Goal: Obtain resource: Obtain resource

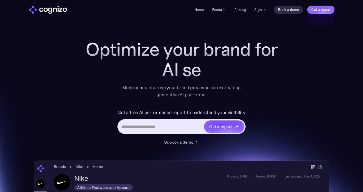
click at [162, 132] on div "Get a report" at bounding box center [181, 126] width 128 height 15
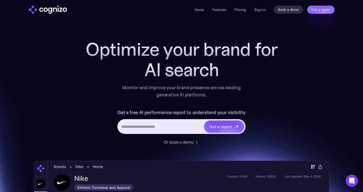
click at [161, 127] on input "Hero URL Input Form" at bounding box center [160, 127] width 85 height 10
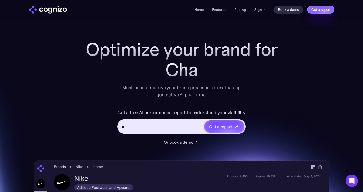
type input "*"
type input "**********"
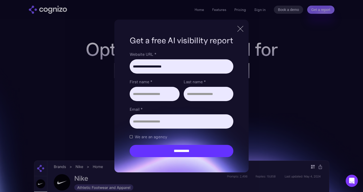
click at [239, 28] on div at bounding box center [240, 28] width 8 height 9
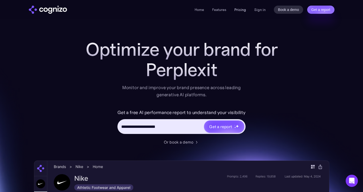
click at [240, 10] on link "Pricing" at bounding box center [240, 9] width 12 height 5
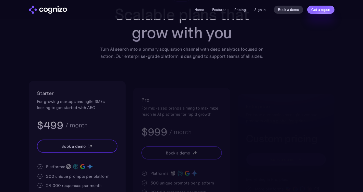
scroll to position [46, 0]
